Goal: Use online tool/utility: Utilize a website feature to perform a specific function

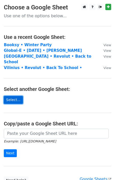
click at [15, 96] on link "Select..." at bounding box center [13, 100] width 19 height 8
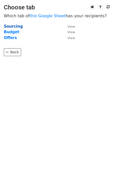
click at [14, 25] on strong "Sourcing" at bounding box center [13, 26] width 19 height 5
